Goal: Check status: Check status

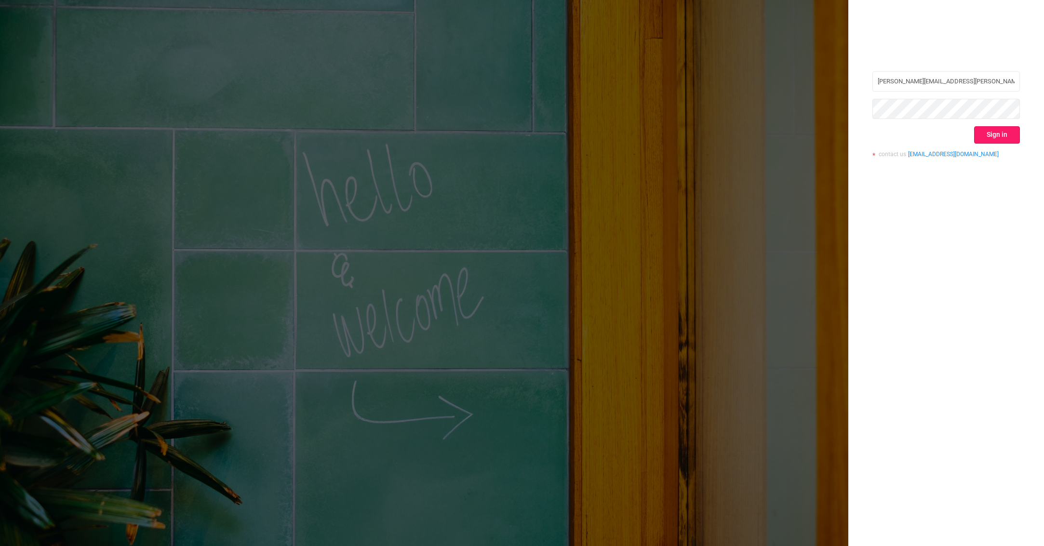
type input "[PERSON_NAME][EMAIL_ADDRESS][PERSON_NAME][DOMAIN_NAME]"
click at [979, 137] on button "Sign in" at bounding box center [997, 134] width 46 height 17
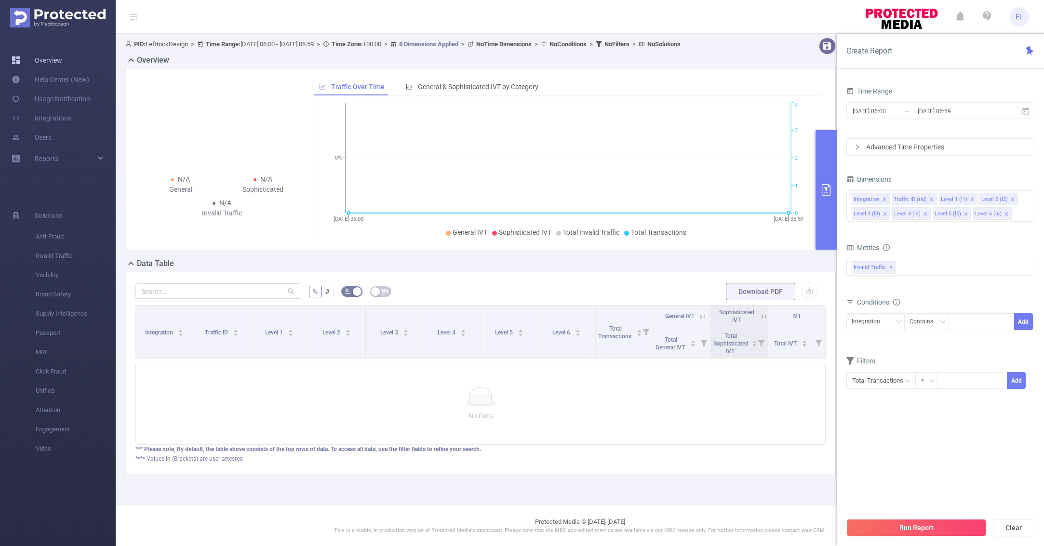
click at [62, 66] on link "Overview" at bounding box center [37, 60] width 51 height 19
click at [864, 112] on input "[DATE] 06:00" at bounding box center [890, 111] width 78 height 13
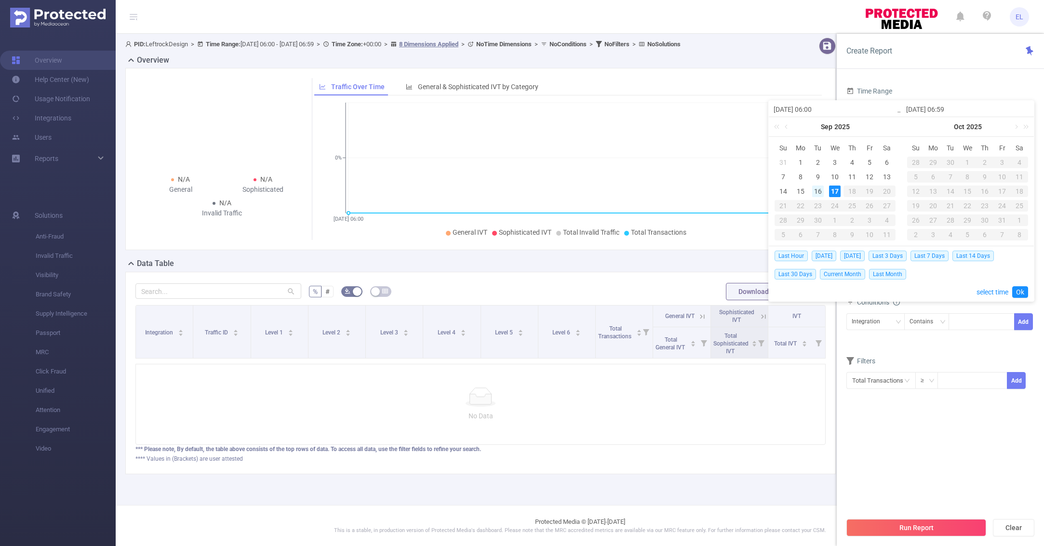
click at [818, 190] on div "16" at bounding box center [818, 191] width 12 height 12
type input "[DATE] 06:00"
type input "[DATE] 06:59"
type input "[DATE] 06:00"
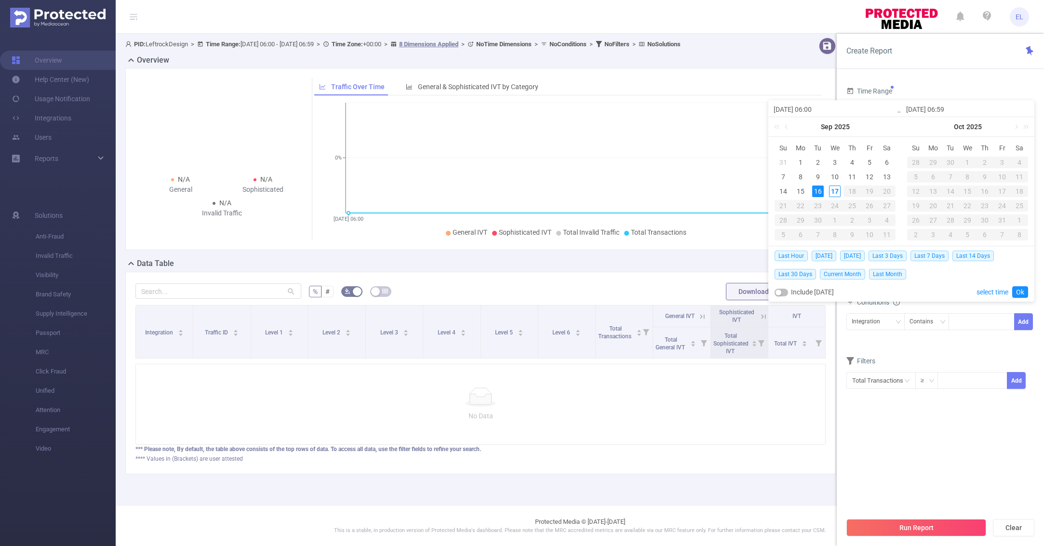
type input "[DATE] 06:59"
click at [1023, 290] on link "Ok" at bounding box center [1020, 292] width 16 height 12
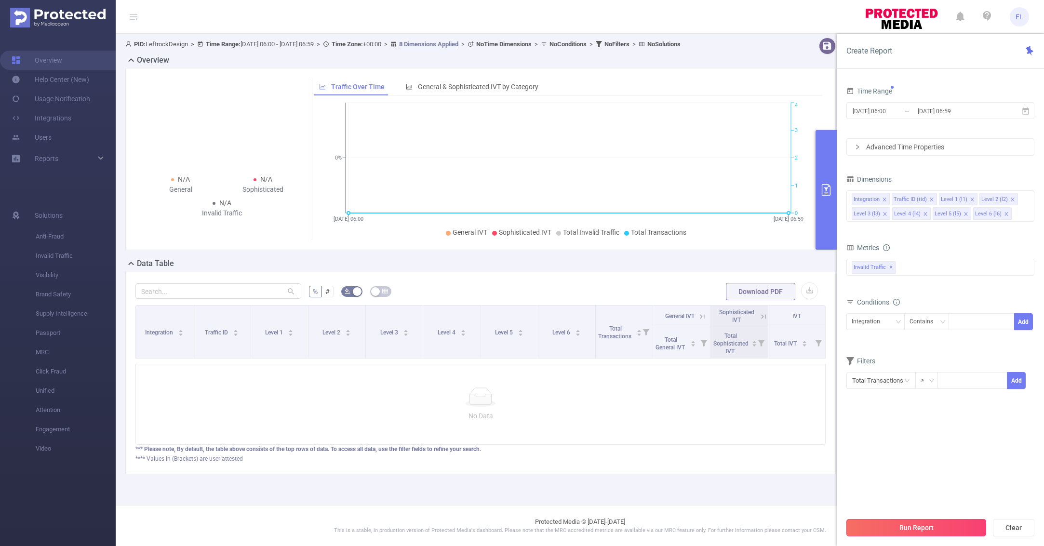
click at [913, 520] on button "Run Report" at bounding box center [916, 527] width 140 height 17
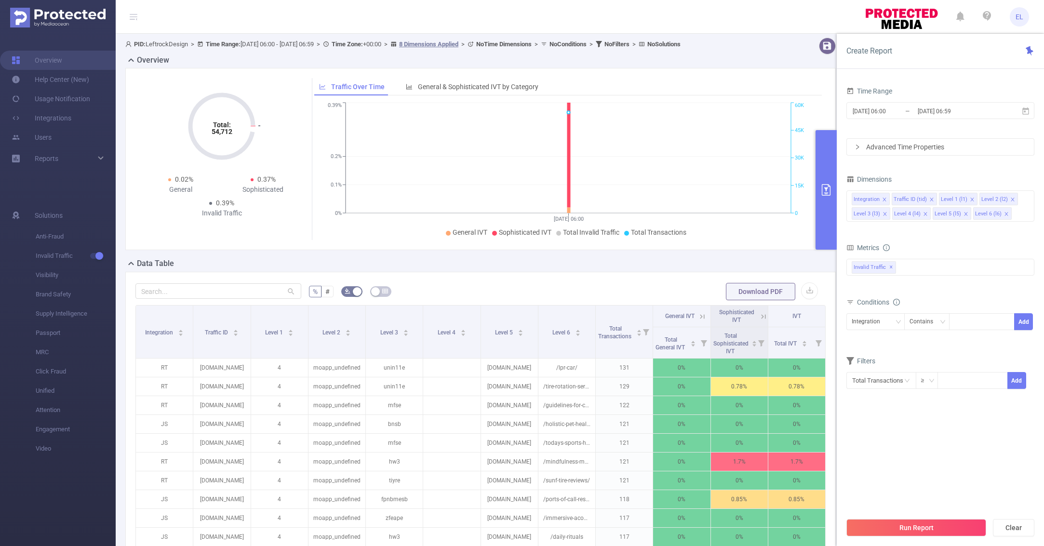
click at [830, 176] on button "primary" at bounding box center [825, 189] width 21 height 119
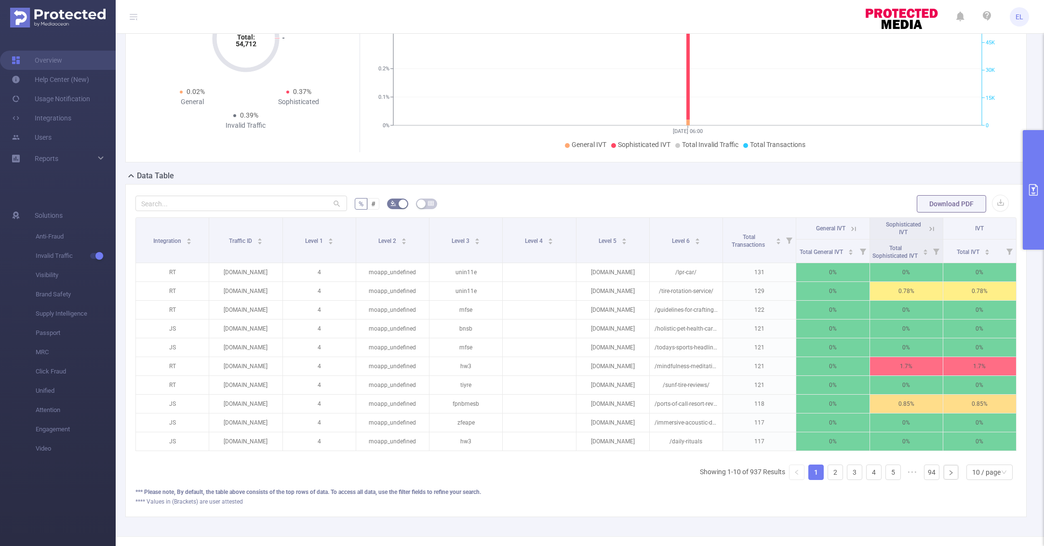
scroll to position [123, 0]
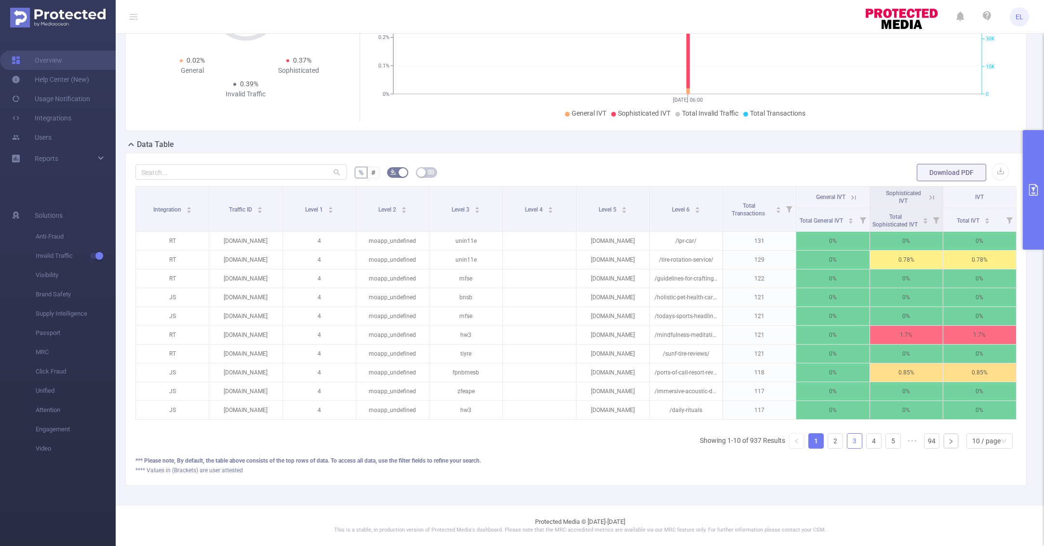
click at [853, 441] on link "3" at bounding box center [854, 441] width 14 height 14
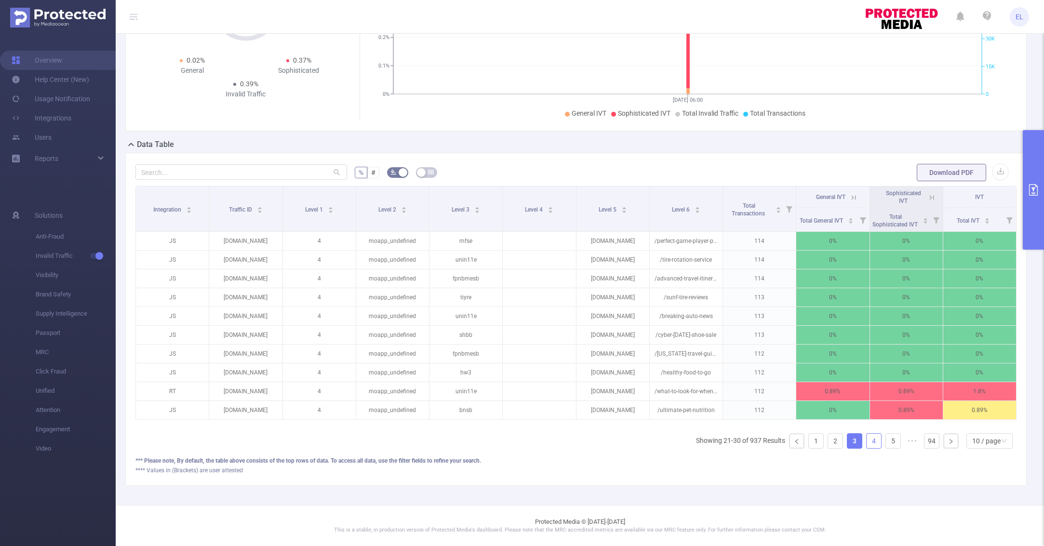
click at [867, 441] on link "4" at bounding box center [873, 441] width 14 height 14
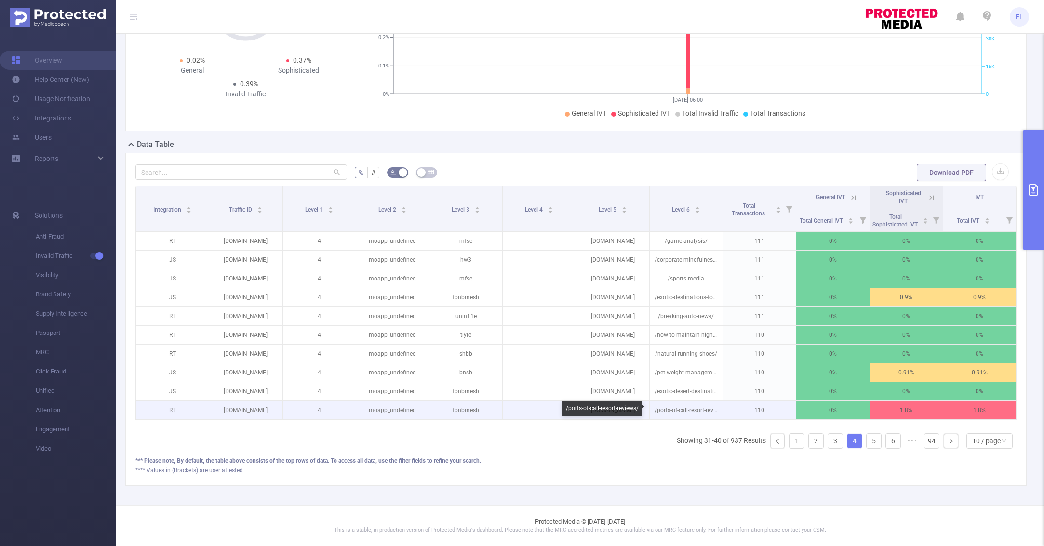
scroll to position [0, 0]
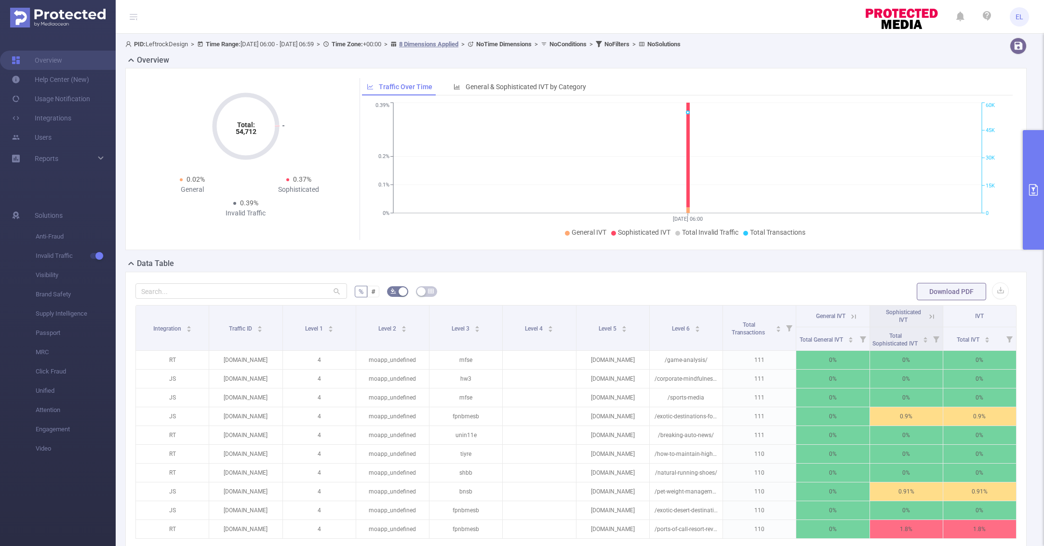
click at [1030, 201] on button "primary" at bounding box center [1032, 189] width 21 height 119
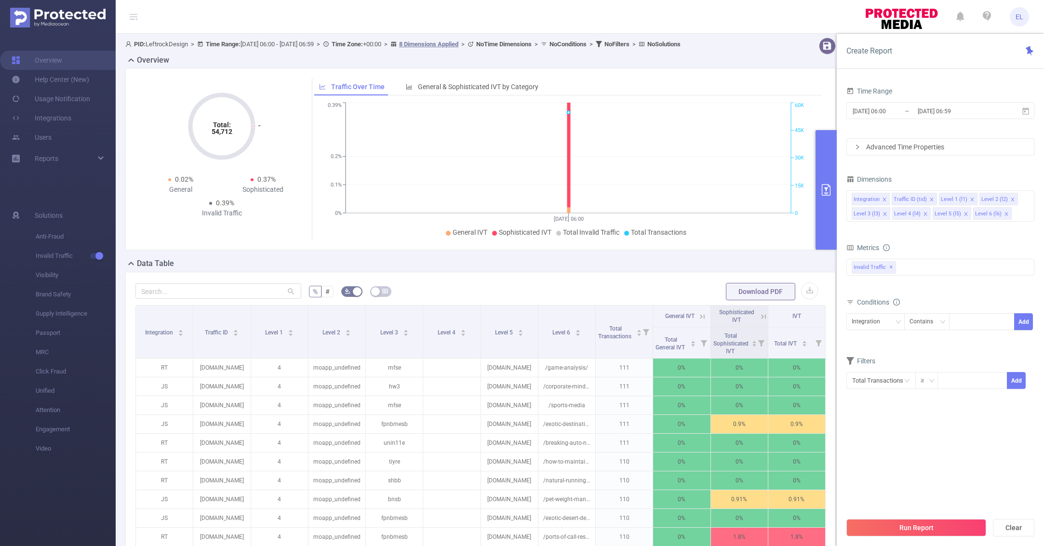
click at [624, 279] on div "% # Download PDF Integration Traffic ID Level 1 Level 2 Level 3 Level 4 Level 5…" at bounding box center [480, 442] width 710 height 341
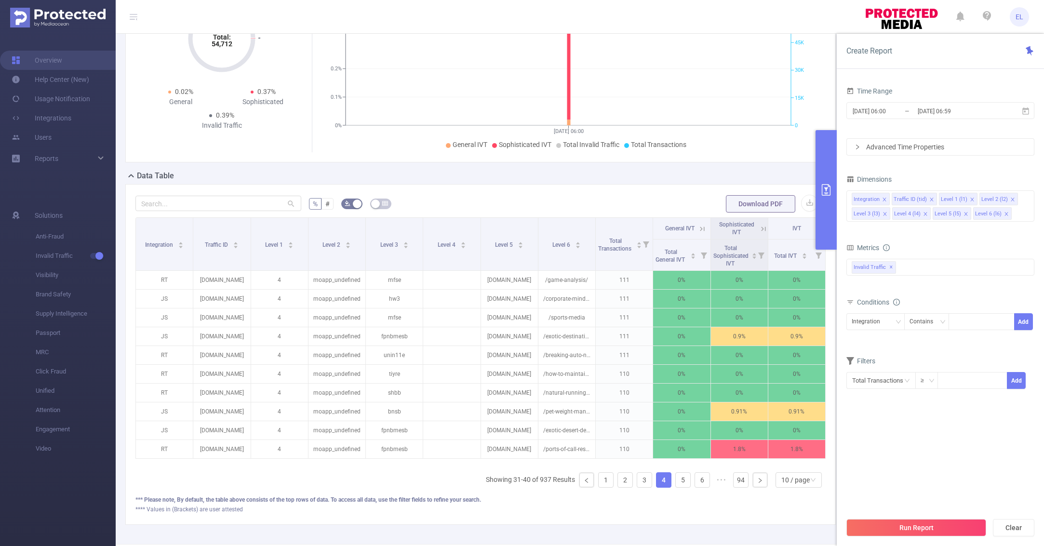
scroll to position [123, 0]
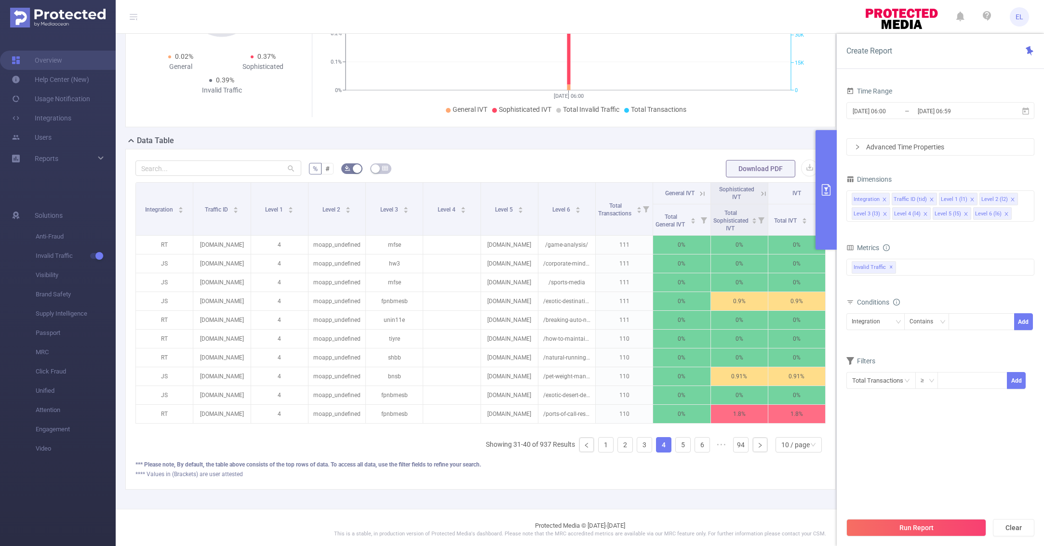
click at [833, 194] on button "primary" at bounding box center [825, 189] width 21 height 119
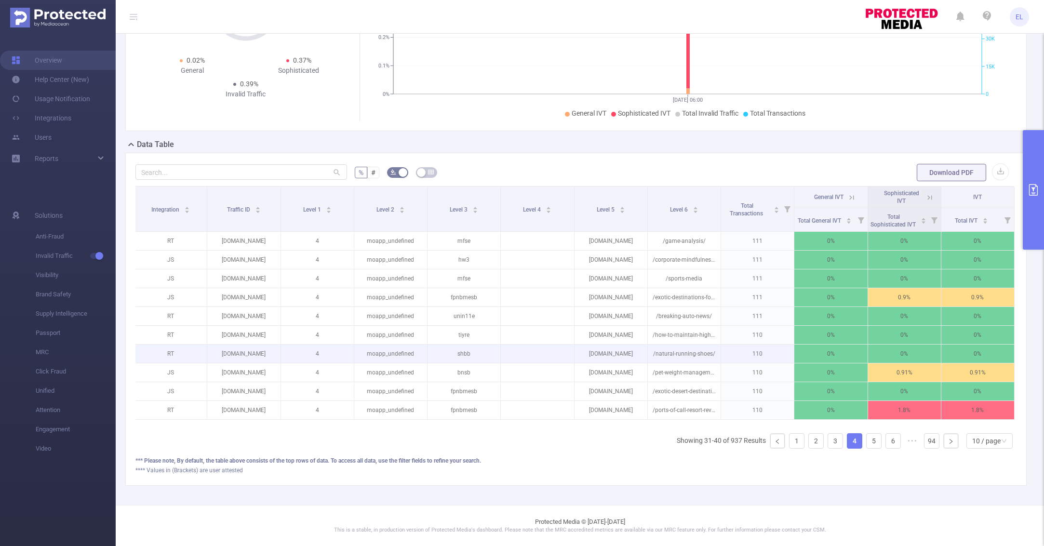
scroll to position [0, 0]
